Goal: Task Accomplishment & Management: Use online tool/utility

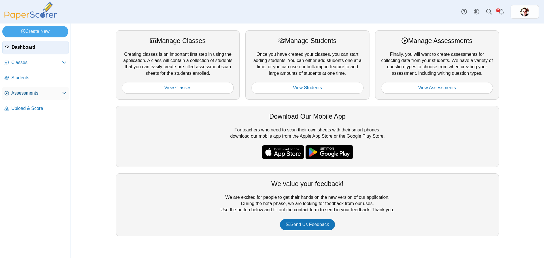
click at [28, 90] on span "Assessments" at bounding box center [36, 93] width 51 height 6
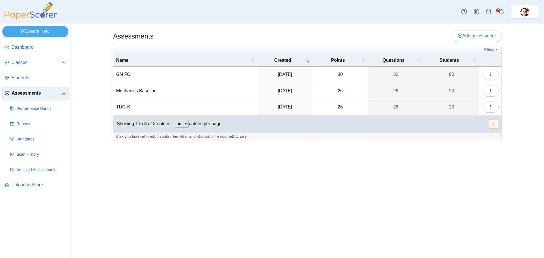
click at [125, 75] on td "GN FCI" at bounding box center [185, 75] width 144 height 16
click at [451, 75] on link "90" at bounding box center [452, 75] width 56 height 16
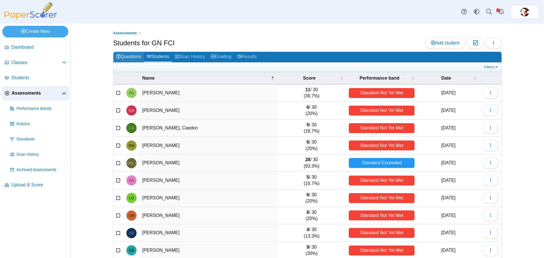
click at [127, 57] on link "Questions" at bounding box center [128, 57] width 31 height 10
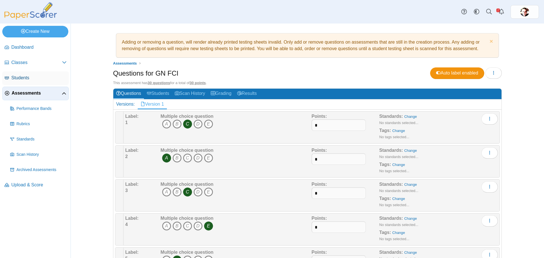
click at [24, 77] on span "Students" at bounding box center [38, 78] width 55 height 6
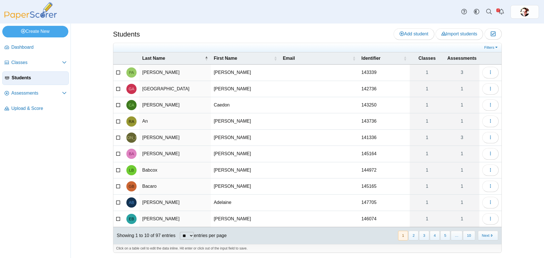
scroll to position [2, 0]
click at [9, 92] on link "Assessments" at bounding box center [35, 94] width 67 height 14
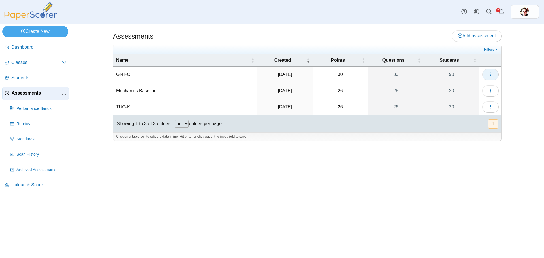
click at [492, 73] on icon "button" at bounding box center [490, 74] width 5 height 5
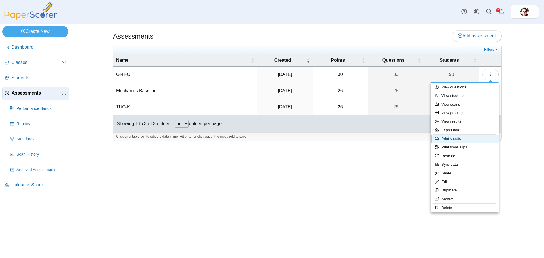
click at [468, 140] on link "Print sheets" at bounding box center [465, 139] width 68 height 8
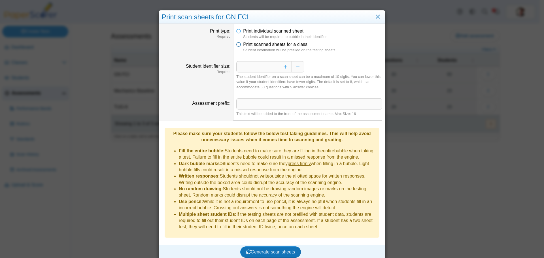
click at [237, 43] on icon at bounding box center [238, 43] width 5 height 4
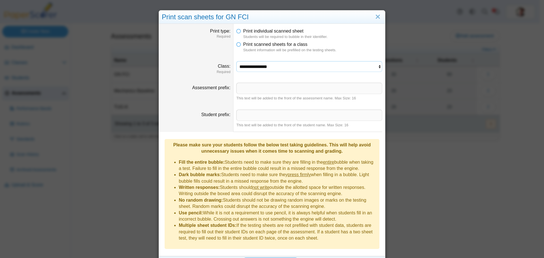
click at [256, 67] on select "**********" at bounding box center [309, 66] width 146 height 11
select select "**********"
click at [236, 61] on select "**********" at bounding box center [309, 66] width 146 height 11
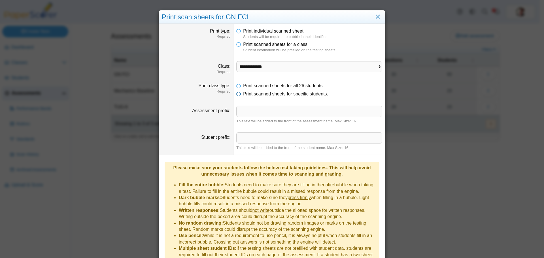
click at [267, 92] on span "Print scanned sheets for specific students." at bounding box center [285, 94] width 85 height 5
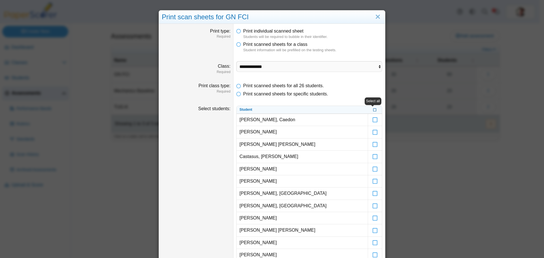
click at [373, 109] on icon at bounding box center [374, 109] width 3 height 3
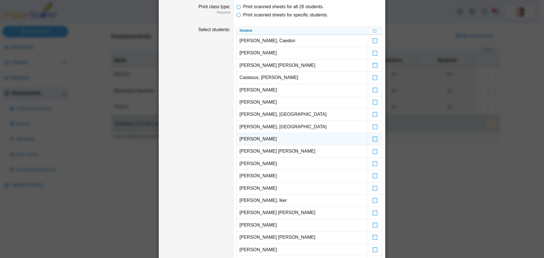
scroll to position [85, 0]
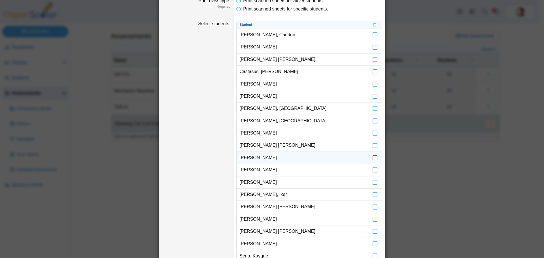
click at [372, 156] on icon at bounding box center [375, 155] width 6 height 5
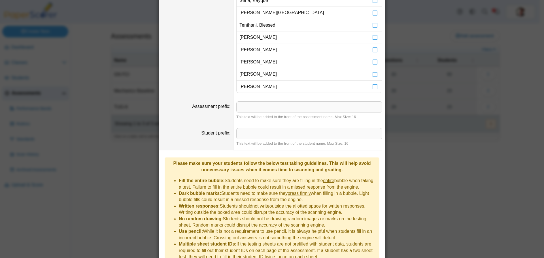
scroll to position [366, 0]
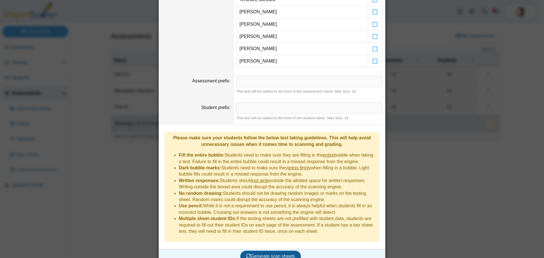
click at [275, 254] on span "Generate scan sheets" at bounding box center [270, 256] width 49 height 5
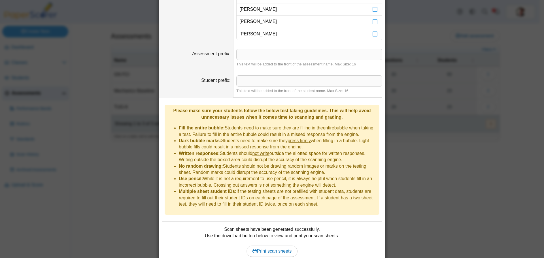
scroll to position [412, 0]
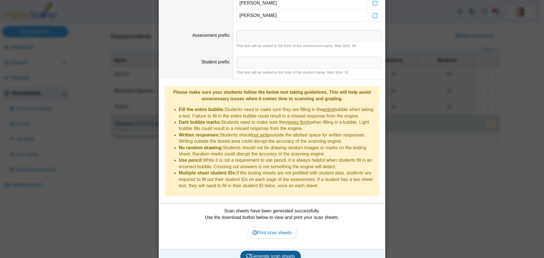
click at [282, 254] on span "Generate scan sheets" at bounding box center [270, 256] width 49 height 5
click at [277, 230] on span "Print scan sheets" at bounding box center [271, 232] width 39 height 5
